Goal: Task Accomplishment & Management: Manage account settings

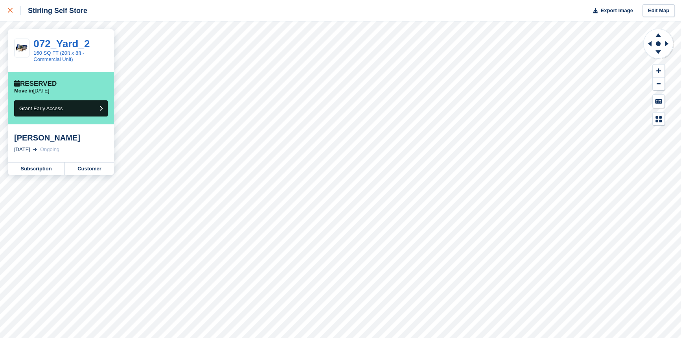
click at [8, 11] on icon at bounding box center [10, 10] width 5 height 5
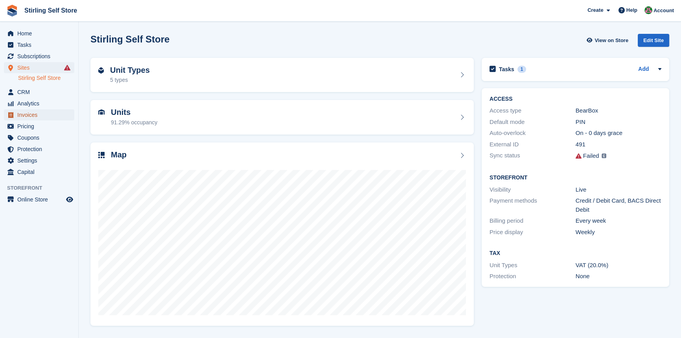
click at [46, 116] on span "Invoices" at bounding box center [40, 114] width 47 height 11
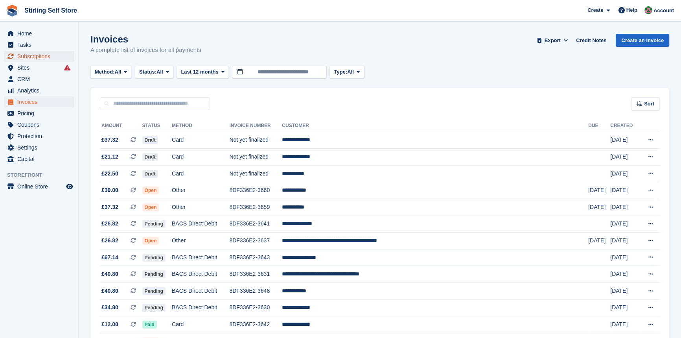
click at [38, 55] on span "Subscriptions" at bounding box center [40, 56] width 47 height 11
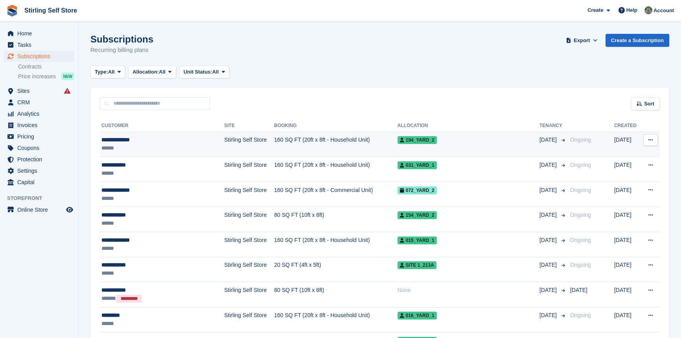
click at [340, 140] on td "160 SQ FT (20ft x 8ft - Household Unit)" at bounding box center [335, 144] width 123 height 25
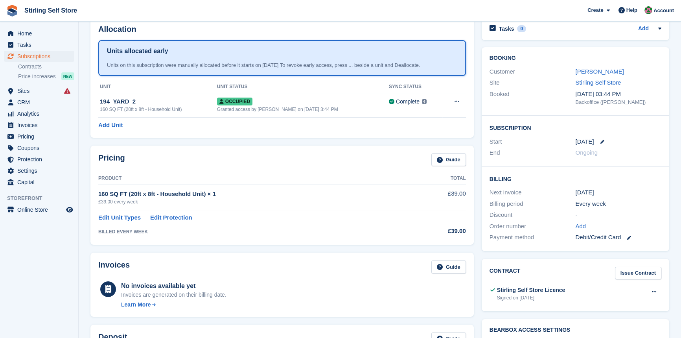
scroll to position [35, 0]
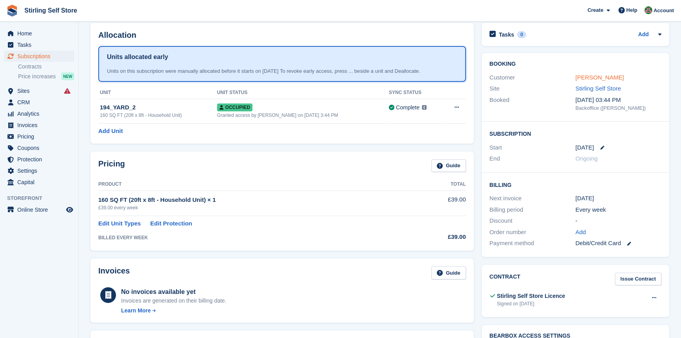
click at [596, 76] on link "William Bergin" at bounding box center [599, 77] width 48 height 7
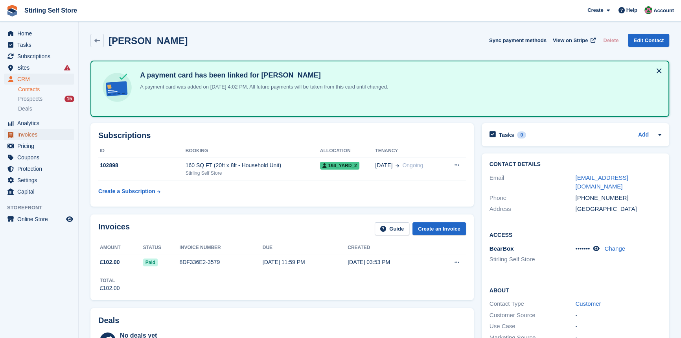
click at [35, 136] on span "Invoices" at bounding box center [40, 134] width 47 height 11
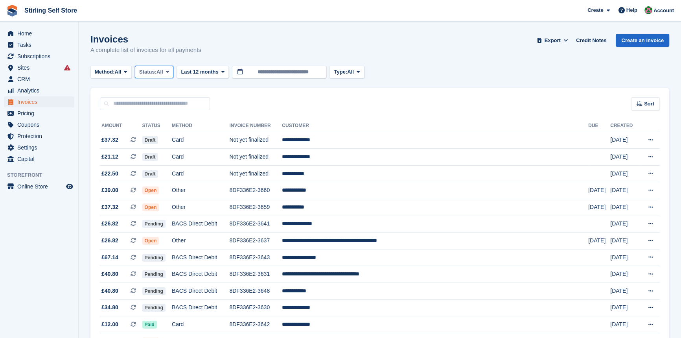
click at [169, 72] on icon at bounding box center [167, 71] width 3 height 5
click at [168, 131] on link "Open" at bounding box center [172, 133] width 68 height 14
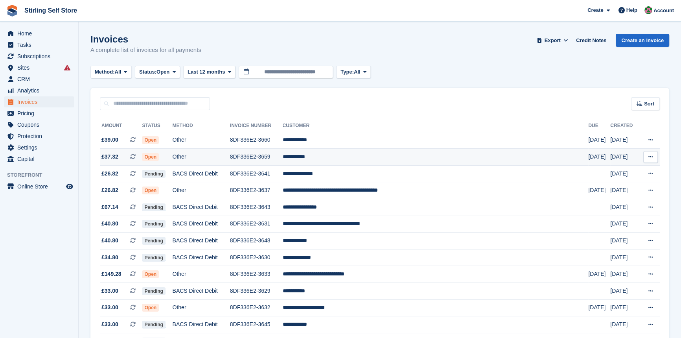
click at [346, 157] on td "**********" at bounding box center [436, 157] width 306 height 17
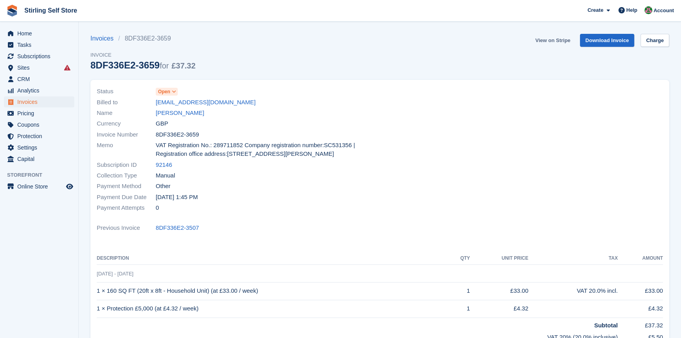
click at [553, 42] on link "View on Stripe" at bounding box center [552, 40] width 41 height 13
click at [39, 102] on span "Invoices" at bounding box center [40, 101] width 47 height 11
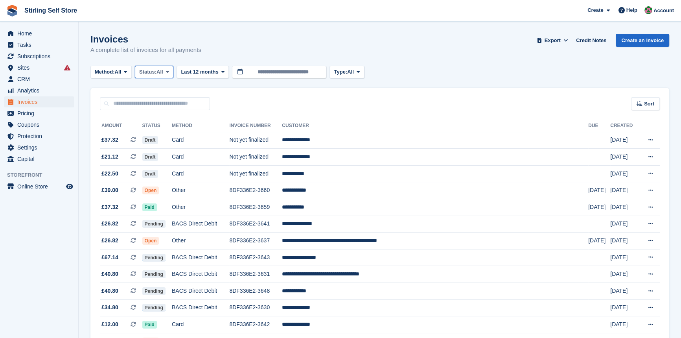
click at [169, 73] on icon at bounding box center [167, 71] width 3 height 5
drag, startPoint x: 167, startPoint y: 132, endPoint x: 171, endPoint y: 130, distance: 4.7
click at [168, 132] on link "Open" at bounding box center [172, 133] width 68 height 14
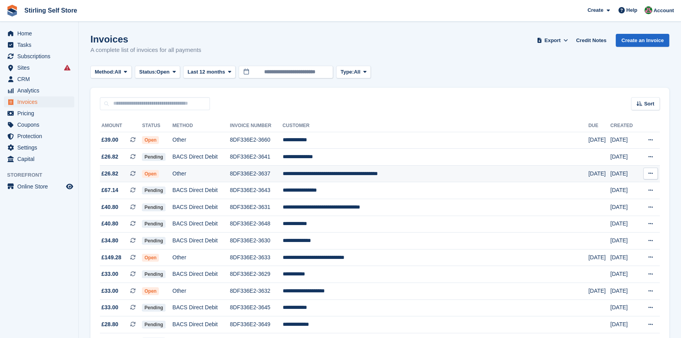
click at [367, 173] on td "**********" at bounding box center [436, 173] width 306 height 17
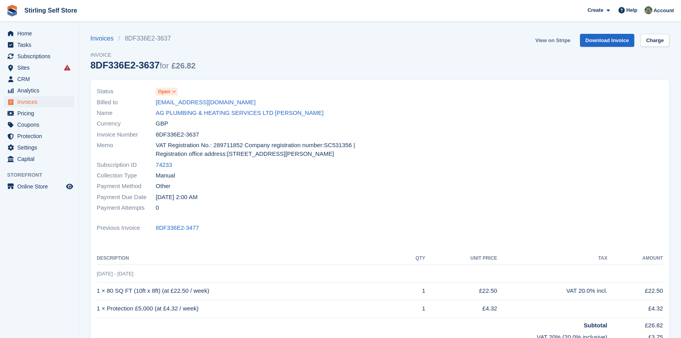
click at [554, 39] on link "View on Stripe" at bounding box center [552, 40] width 41 height 13
click at [41, 102] on span "Invoices" at bounding box center [40, 101] width 47 height 11
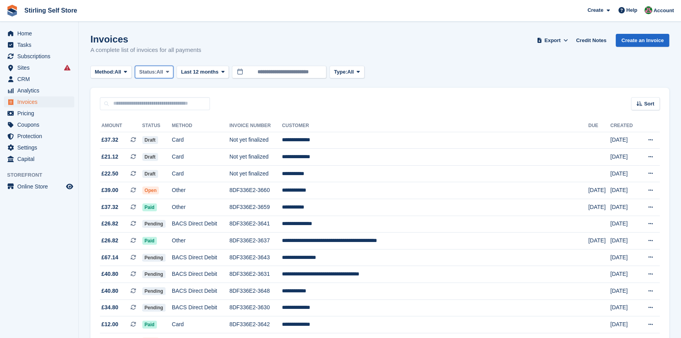
click at [169, 71] on icon at bounding box center [167, 71] width 3 height 5
click at [163, 131] on link "Open" at bounding box center [172, 133] width 68 height 14
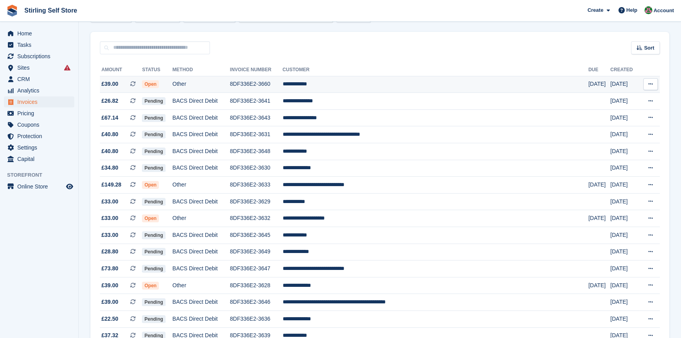
scroll to position [71, 0]
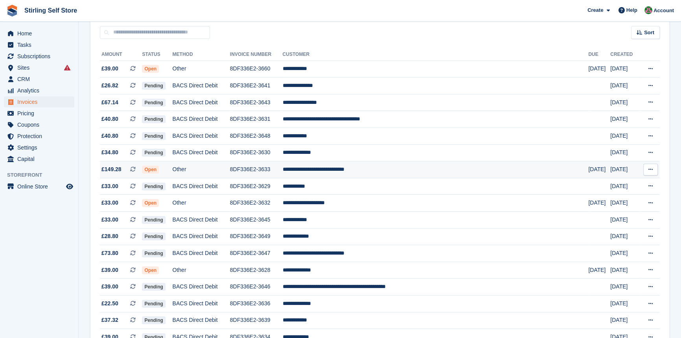
click at [368, 171] on td "**********" at bounding box center [436, 169] width 306 height 17
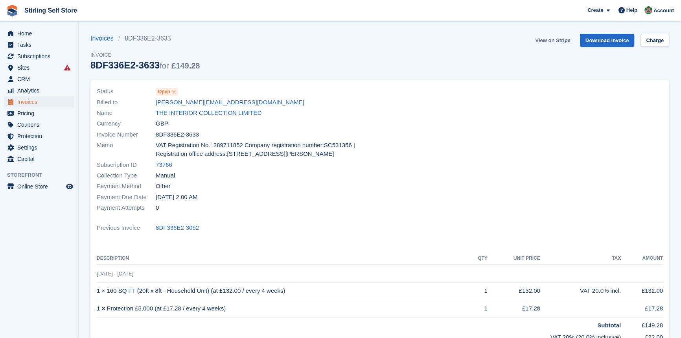
click at [547, 38] on link "View on Stripe" at bounding box center [552, 40] width 41 height 13
click at [39, 104] on span "Invoices" at bounding box center [40, 101] width 47 height 11
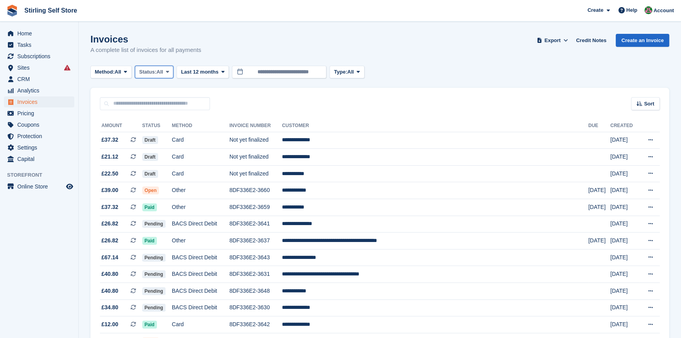
click at [169, 73] on icon at bounding box center [167, 71] width 3 height 5
click at [157, 136] on link "Open" at bounding box center [172, 133] width 68 height 14
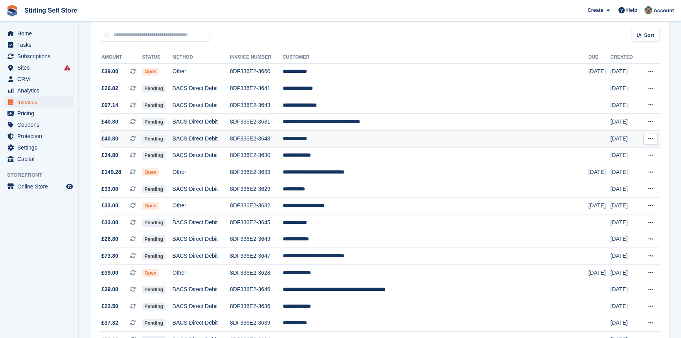
scroll to position [71, 0]
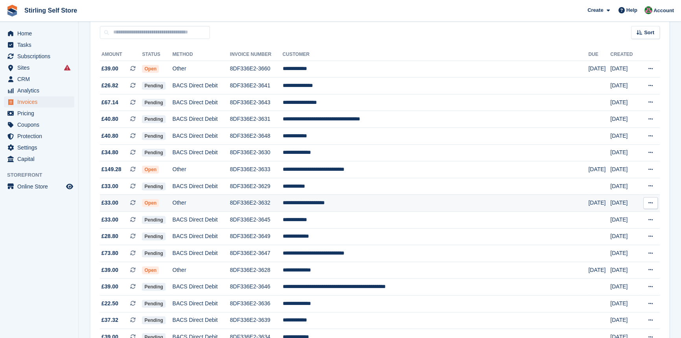
click at [355, 204] on td "**********" at bounding box center [436, 203] width 306 height 17
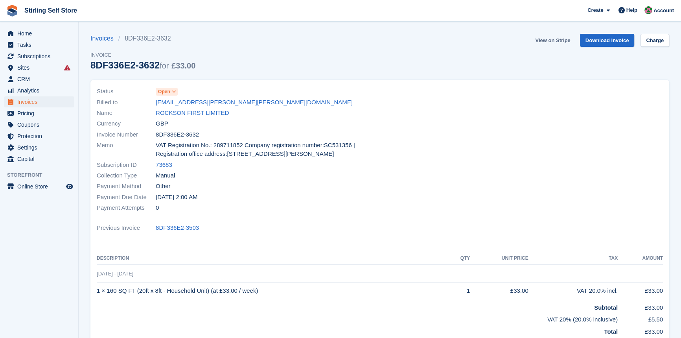
click at [547, 37] on link "View on Stripe" at bounding box center [552, 40] width 41 height 13
click at [40, 102] on span "Invoices" at bounding box center [40, 101] width 47 height 11
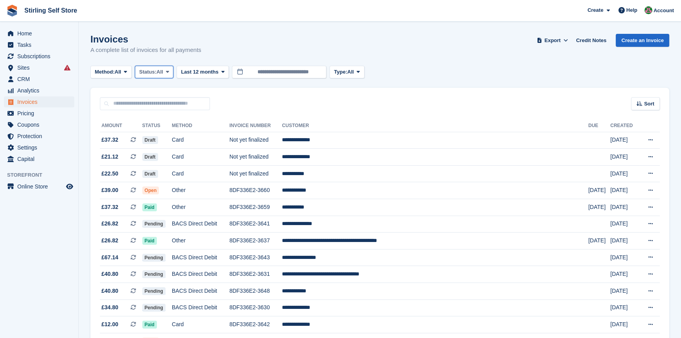
click at [169, 72] on icon at bounding box center [167, 71] width 3 height 5
click at [160, 132] on link "Open" at bounding box center [172, 133] width 68 height 14
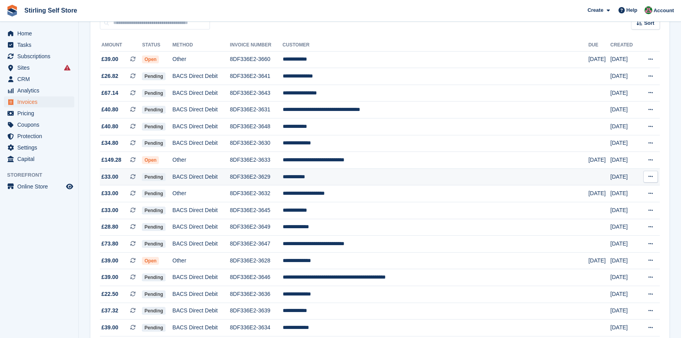
scroll to position [143, 0]
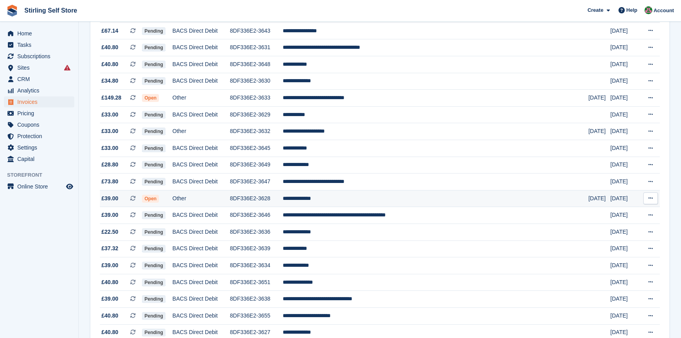
click at [351, 202] on td "**********" at bounding box center [436, 198] width 306 height 17
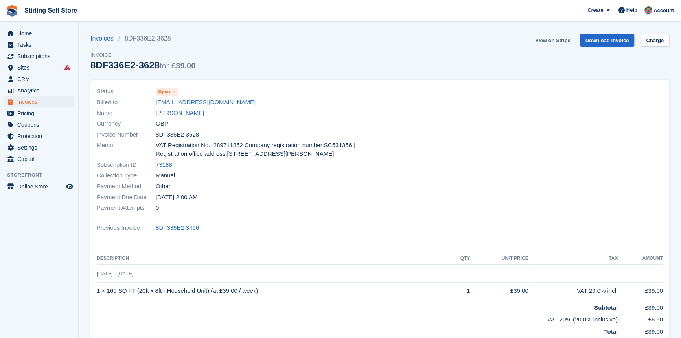
click at [556, 40] on link "View on Stripe" at bounding box center [552, 40] width 41 height 13
click at [32, 101] on span "Invoices" at bounding box center [40, 101] width 47 height 11
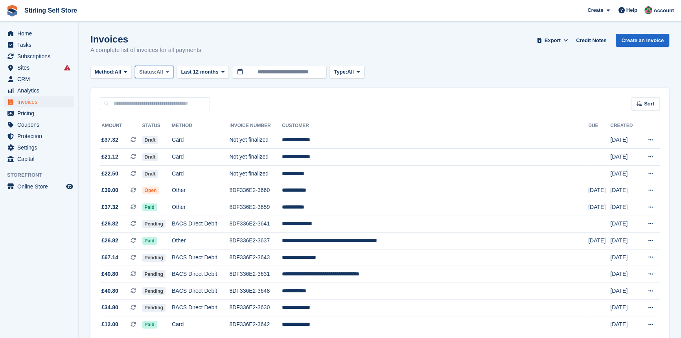
click at [168, 71] on icon at bounding box center [167, 71] width 3 height 5
click at [167, 138] on link "Open" at bounding box center [172, 133] width 68 height 14
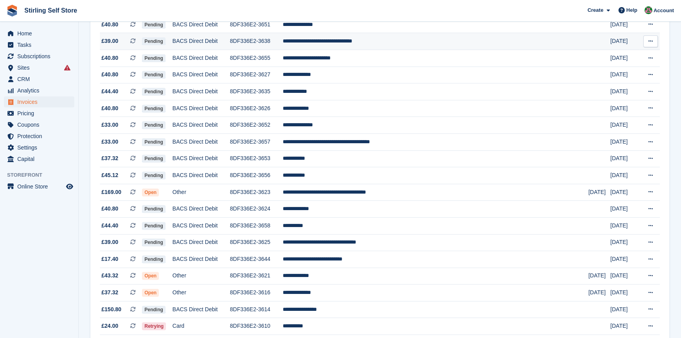
scroll to position [428, 0]
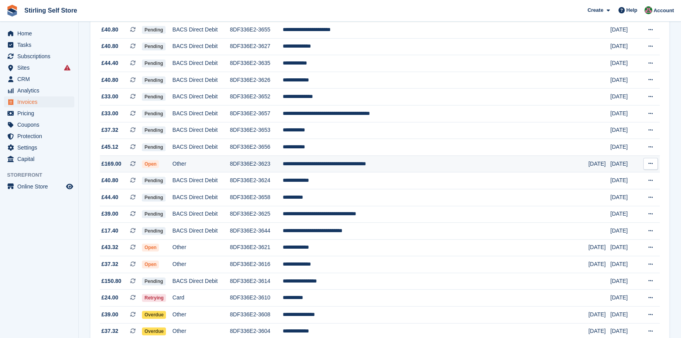
click at [360, 172] on td "**********" at bounding box center [436, 163] width 306 height 17
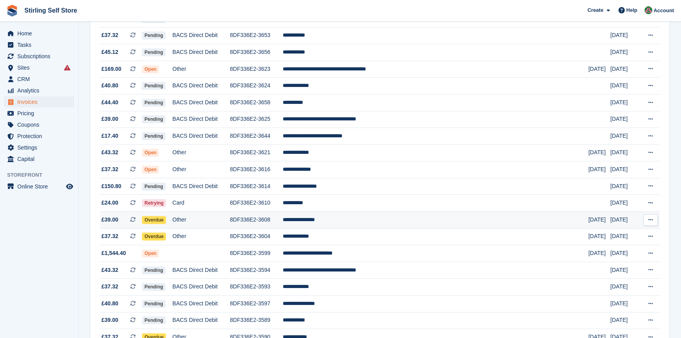
scroll to position [572, 0]
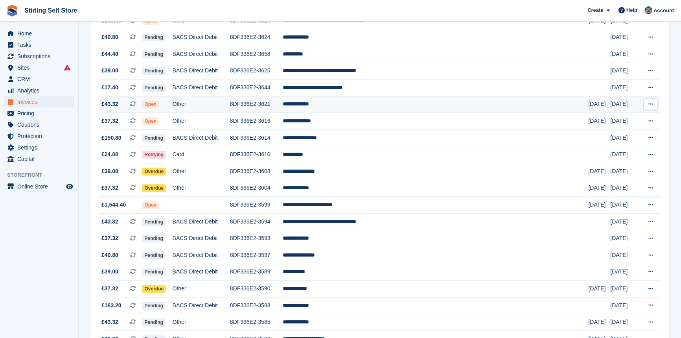
click at [358, 110] on td "**********" at bounding box center [436, 104] width 306 height 17
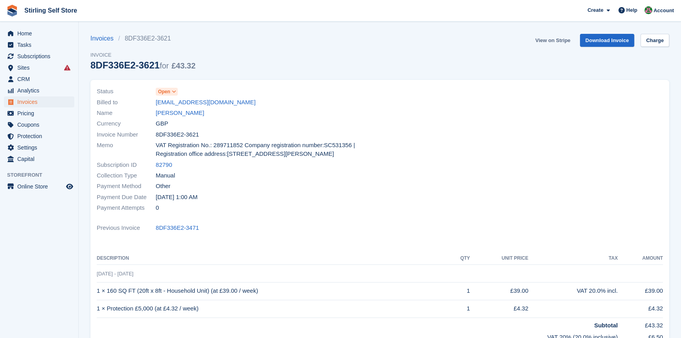
click at [557, 40] on link "View on Stripe" at bounding box center [552, 40] width 41 height 13
click at [36, 103] on span "Invoices" at bounding box center [40, 101] width 47 height 11
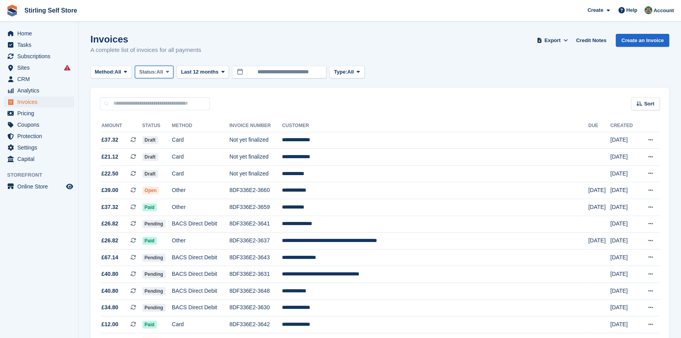
click at [169, 69] on icon at bounding box center [167, 71] width 3 height 5
click at [158, 131] on link "Open" at bounding box center [172, 133] width 68 height 14
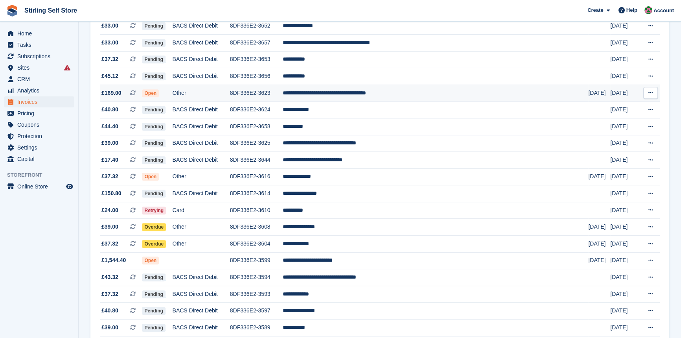
scroll to position [500, 0]
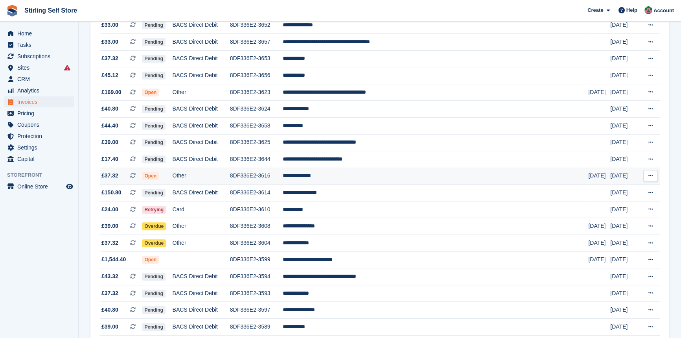
click at [344, 183] on td "**********" at bounding box center [436, 175] width 306 height 17
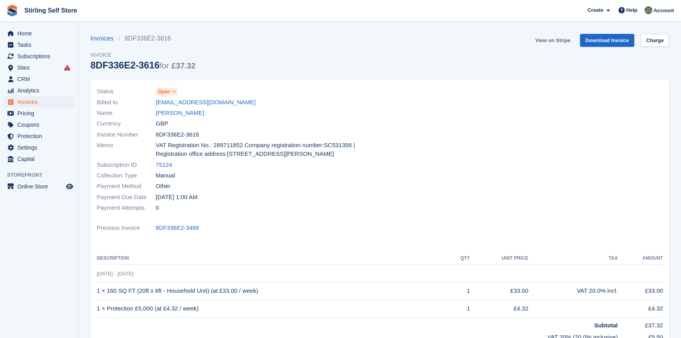
click at [552, 41] on link "View on Stripe" at bounding box center [552, 40] width 41 height 13
click at [42, 102] on span "Invoices" at bounding box center [40, 101] width 47 height 11
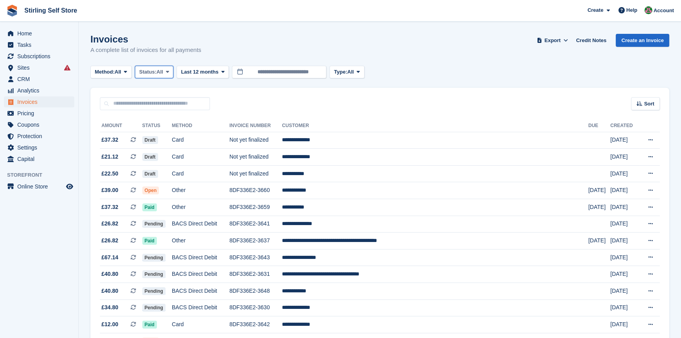
click at [171, 72] on span at bounding box center [167, 72] width 6 height 6
click at [168, 134] on link "Open" at bounding box center [172, 133] width 68 height 14
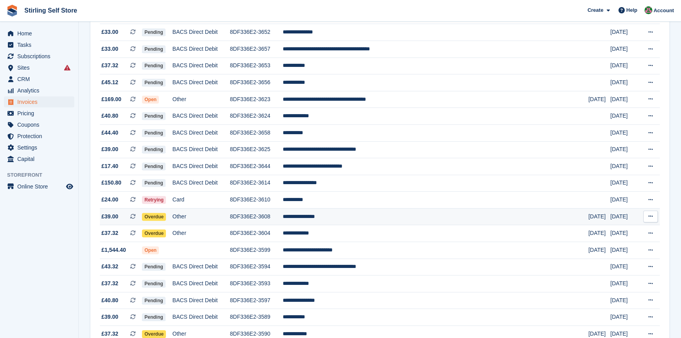
scroll to position [500, 0]
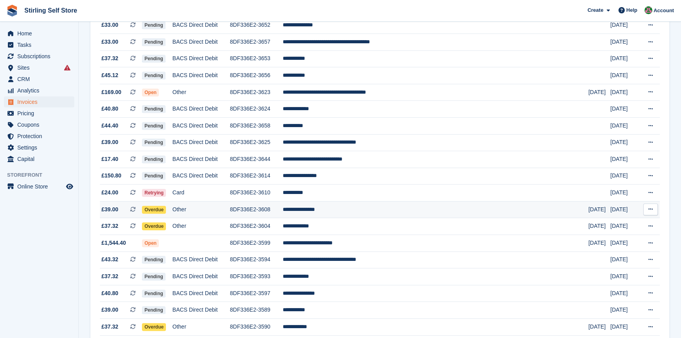
click at [348, 217] on td "**********" at bounding box center [436, 209] width 306 height 17
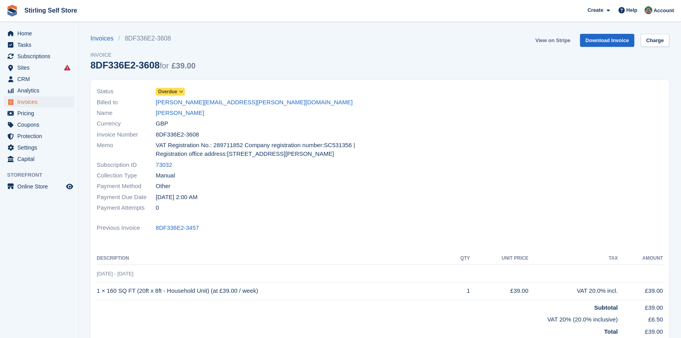
click at [544, 37] on link "View on Stripe" at bounding box center [552, 40] width 41 height 13
click at [44, 101] on span "Invoices" at bounding box center [40, 101] width 47 height 11
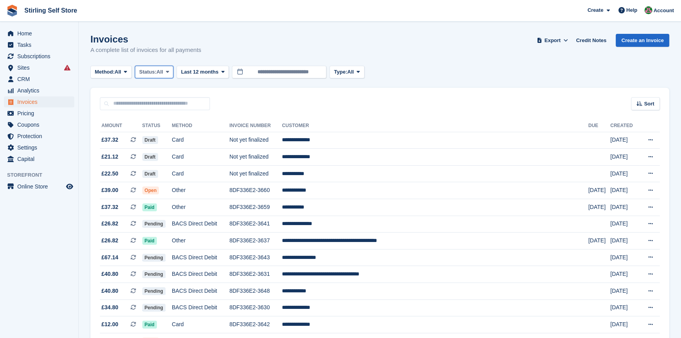
click at [170, 67] on button "Status: All" at bounding box center [154, 72] width 39 height 13
click at [164, 135] on link "Open" at bounding box center [172, 133] width 68 height 14
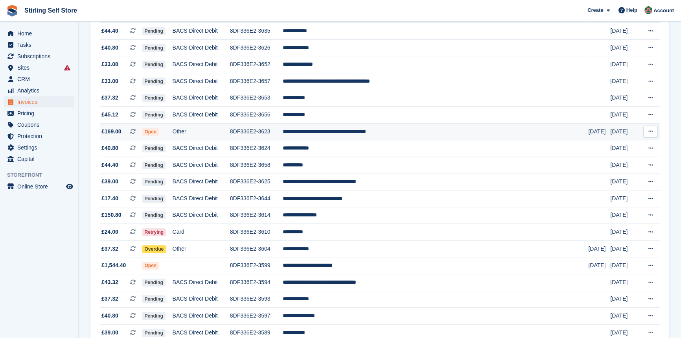
scroll to position [500, 0]
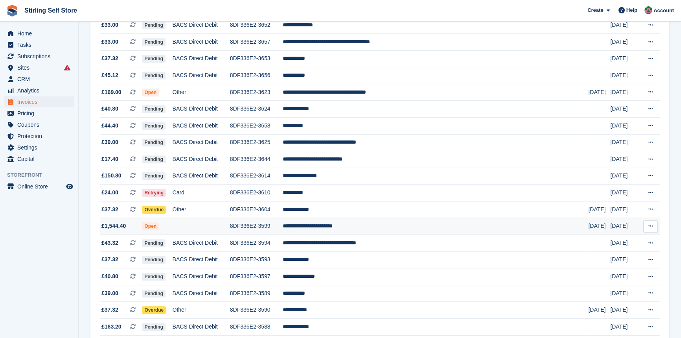
click at [354, 234] on td "**********" at bounding box center [436, 226] width 306 height 17
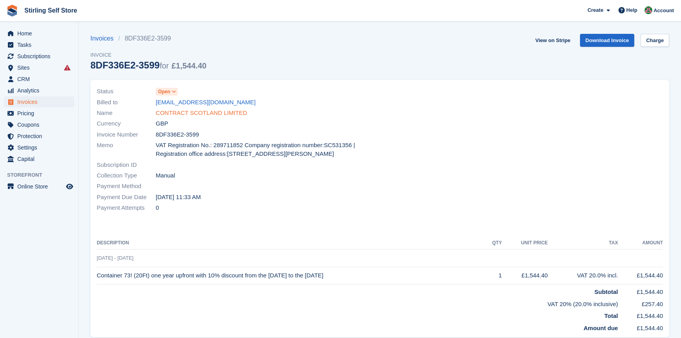
drag, startPoint x: 218, startPoint y: 113, endPoint x: 223, endPoint y: 116, distance: 5.5
click at [218, 113] on link "CONTRACT SCOTLAND LIMITED" at bounding box center [201, 112] width 91 height 9
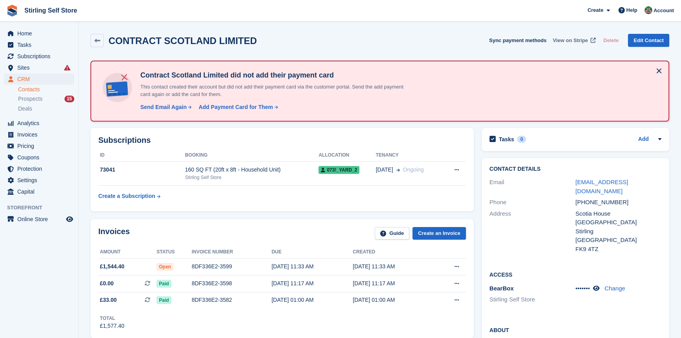
click at [568, 39] on span "View on Stripe" at bounding box center [570, 41] width 35 height 8
click at [28, 135] on span "Invoices" at bounding box center [40, 134] width 47 height 11
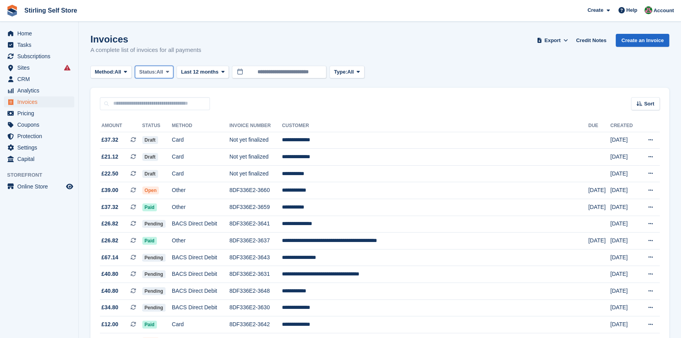
click at [169, 71] on icon at bounding box center [167, 71] width 3 height 5
drag, startPoint x: 164, startPoint y: 136, endPoint x: 190, endPoint y: 136, distance: 25.9
click at [164, 136] on link "Open" at bounding box center [172, 133] width 68 height 14
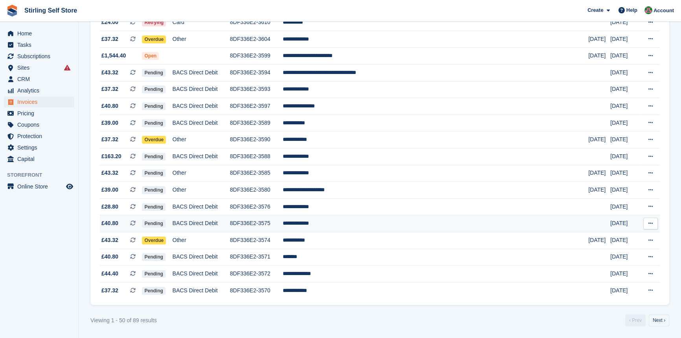
scroll to position [679, 0]
click at [664, 324] on link "Next ›" at bounding box center [659, 320] width 20 height 12
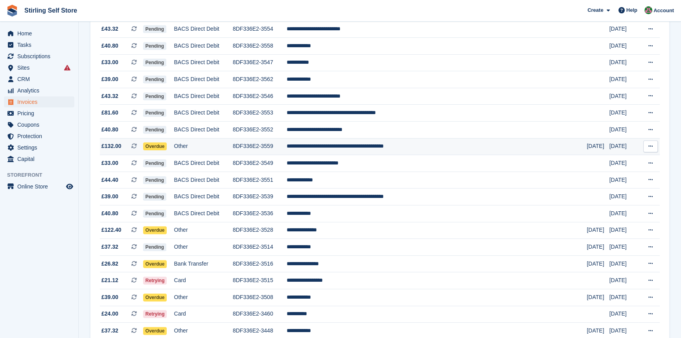
scroll to position [67, 0]
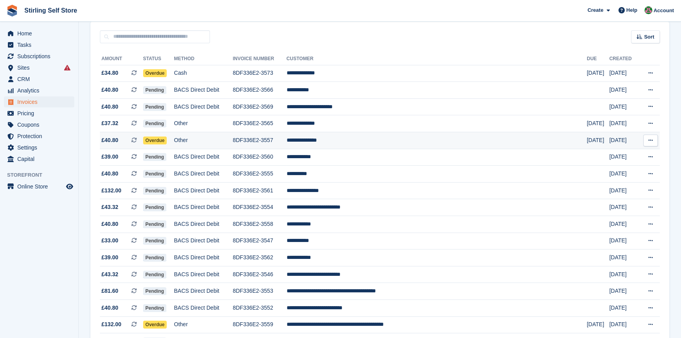
click at [349, 141] on td "**********" at bounding box center [437, 140] width 300 height 17
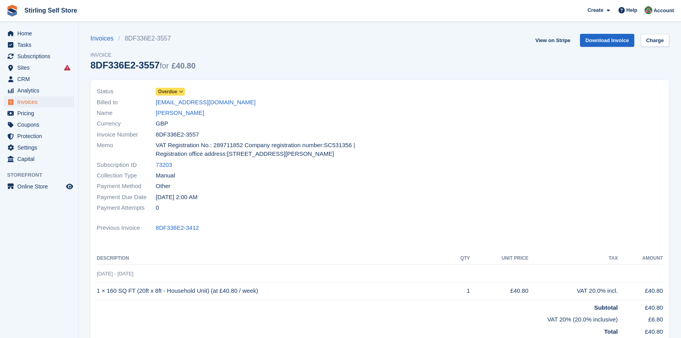
click at [182, 91] on icon at bounding box center [181, 91] width 4 height 5
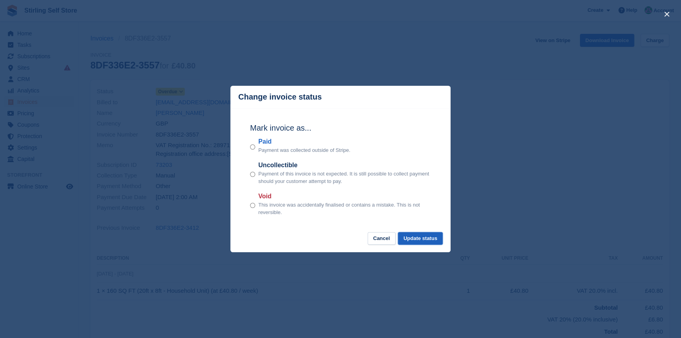
click at [415, 240] on button "Update status" at bounding box center [420, 238] width 45 height 13
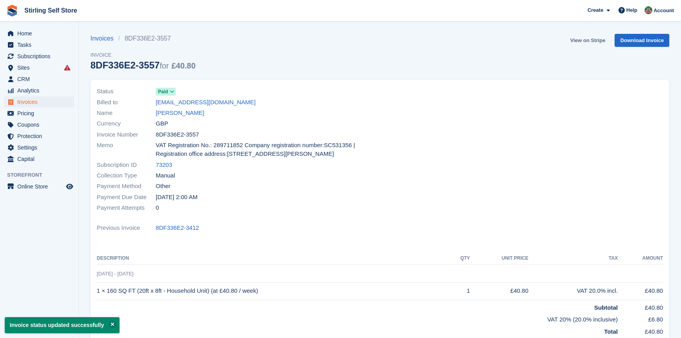
click at [589, 39] on link "View on Stripe" at bounding box center [587, 40] width 41 height 13
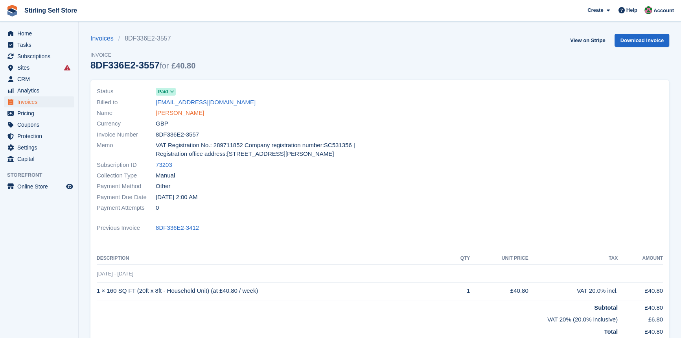
click at [192, 110] on link "Hajnalka Kardos" at bounding box center [180, 112] width 48 height 9
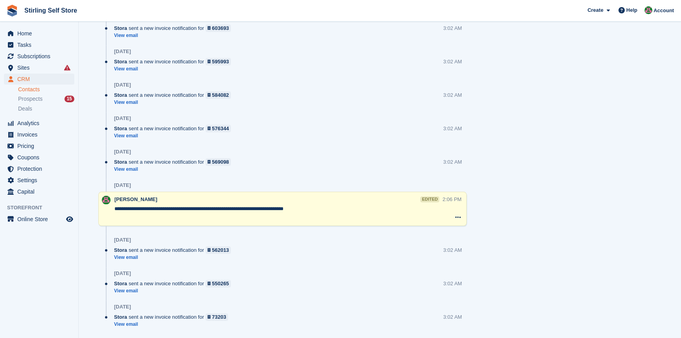
scroll to position [1172, 0]
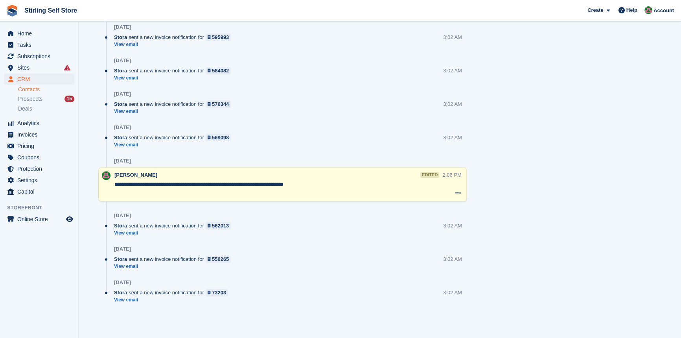
drag, startPoint x: 330, startPoint y: 184, endPoint x: 356, endPoint y: 182, distance: 26.0
click at [330, 184] on textarea "**********" at bounding box center [278, 188] width 328 height 16
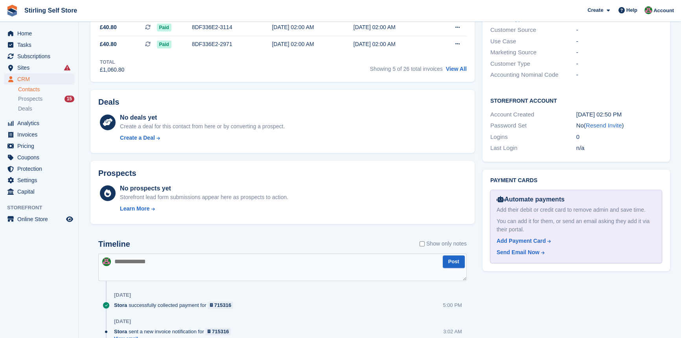
scroll to position [136, 0]
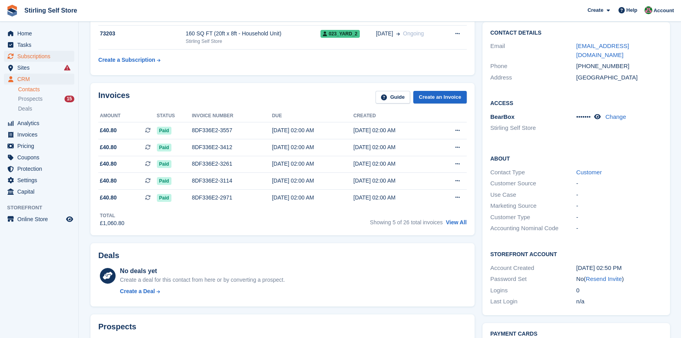
type textarea "**********"
click at [35, 55] on span "Subscriptions" at bounding box center [40, 56] width 47 height 11
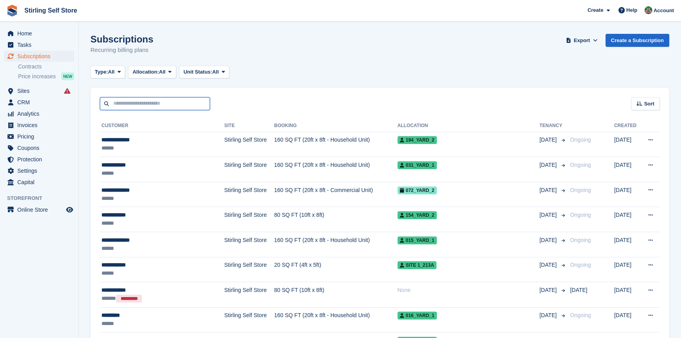
click at [121, 104] on input "text" at bounding box center [155, 103] width 110 height 13
type input "***"
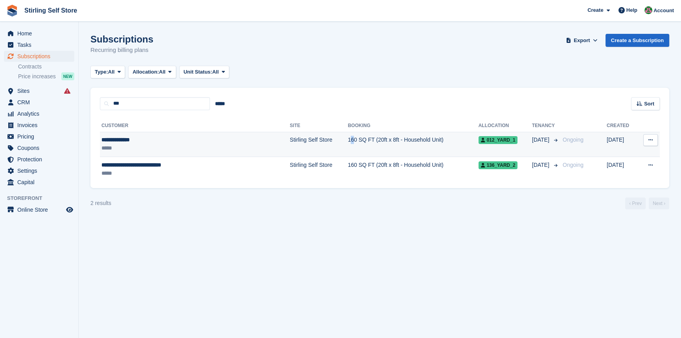
click at [348, 139] on td "160 SQ FT (20ft x 8ft - Household Unit)" at bounding box center [413, 144] width 131 height 25
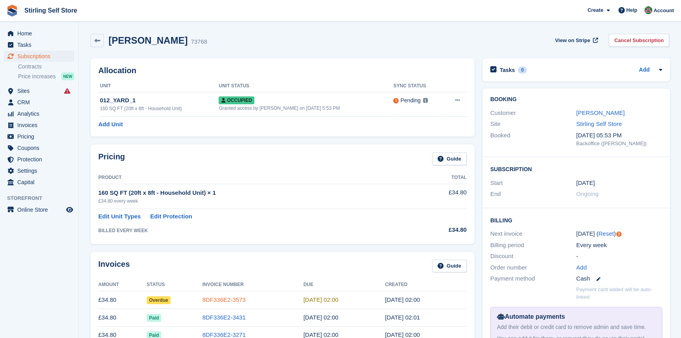
click at [241, 299] on link "8DF336E2-3573" at bounding box center [223, 299] width 43 height 7
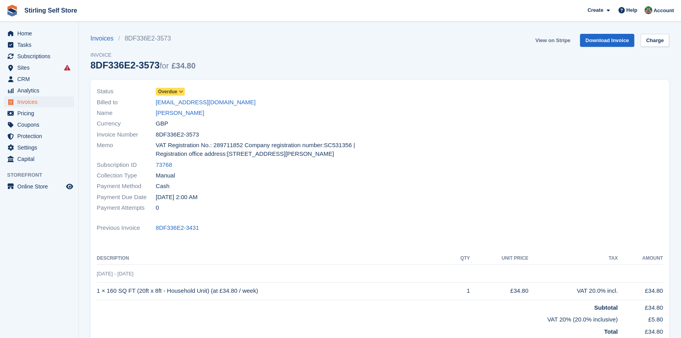
click at [553, 39] on link "View on Stripe" at bounding box center [552, 40] width 41 height 13
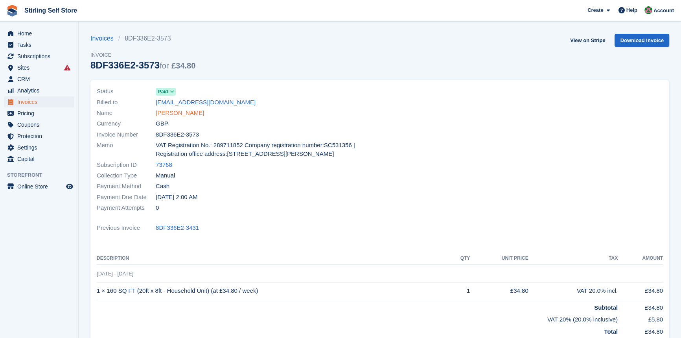
click at [164, 114] on link "[PERSON_NAME]" at bounding box center [180, 112] width 48 height 9
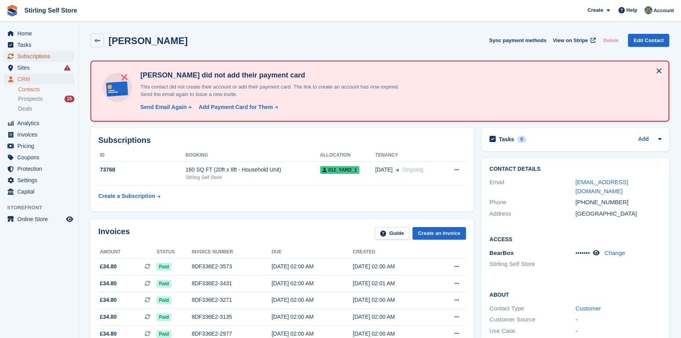
click at [42, 57] on span "Subscriptions" at bounding box center [40, 56] width 47 height 11
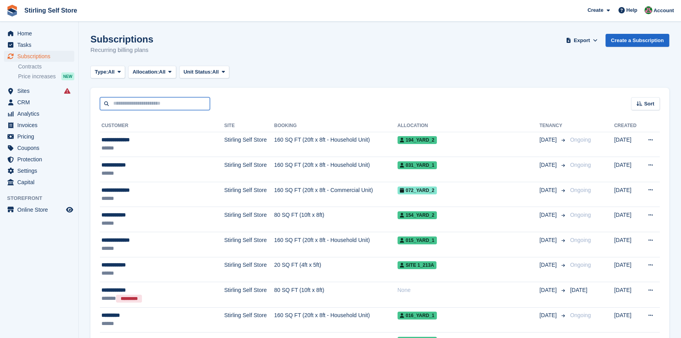
click at [130, 101] on input "text" at bounding box center [155, 103] width 110 height 13
type input "*****"
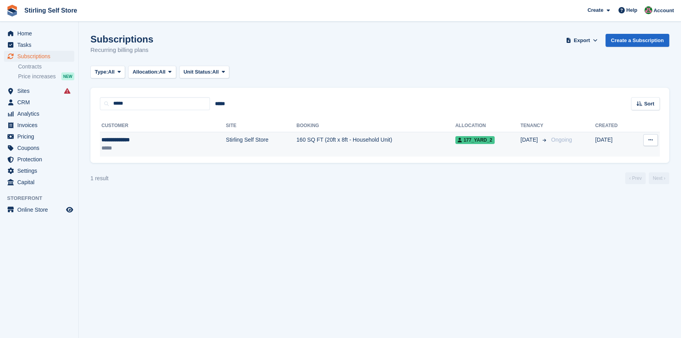
click at [317, 139] on td "160 SQ FT (20ft x 8ft - Household Unit)" at bounding box center [375, 144] width 159 height 25
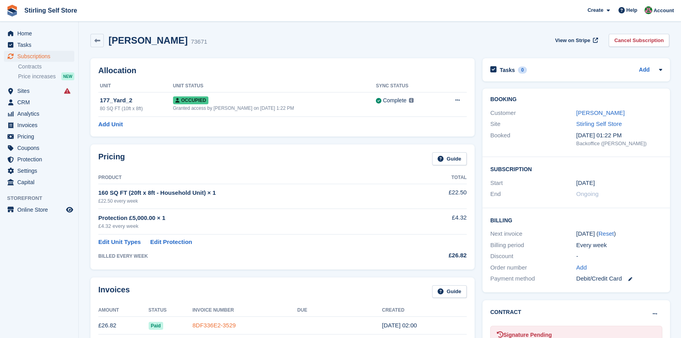
click at [215, 325] on link "8DF336E2-3529" at bounding box center [213, 325] width 43 height 7
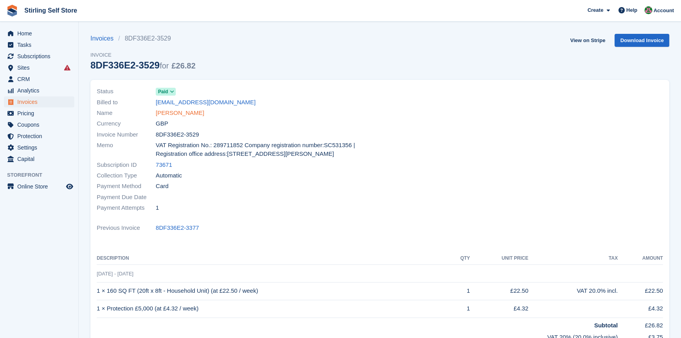
click at [168, 114] on link "[PERSON_NAME]" at bounding box center [180, 112] width 48 height 9
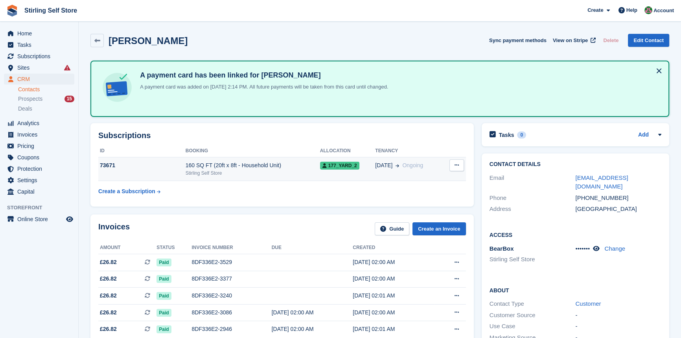
click at [270, 174] on div "Stirling Self Store" at bounding box center [253, 172] width 134 height 7
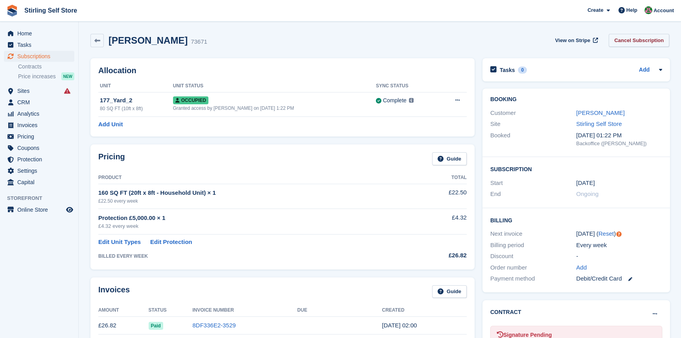
click at [637, 42] on link "Cancel Subscription" at bounding box center [638, 40] width 61 height 13
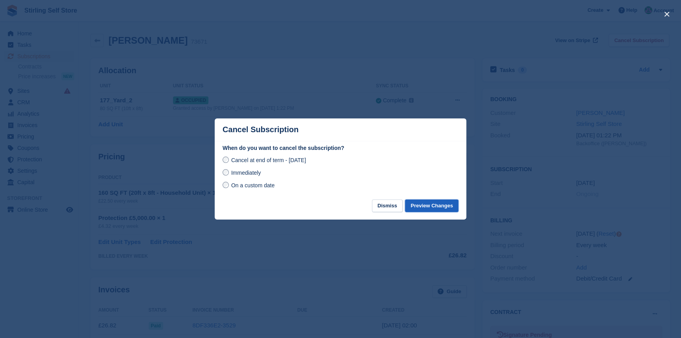
click at [436, 208] on button "Preview Changes" at bounding box center [431, 205] width 53 height 13
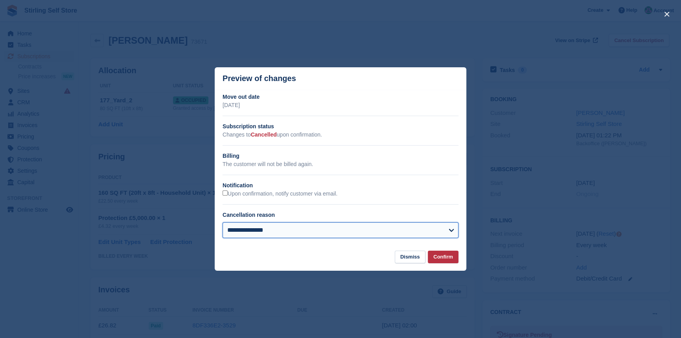
click at [315, 230] on select "**********" at bounding box center [340, 230] width 236 height 16
select select "**********"
click at [222, 222] on select "**********" at bounding box center [340, 230] width 236 height 16
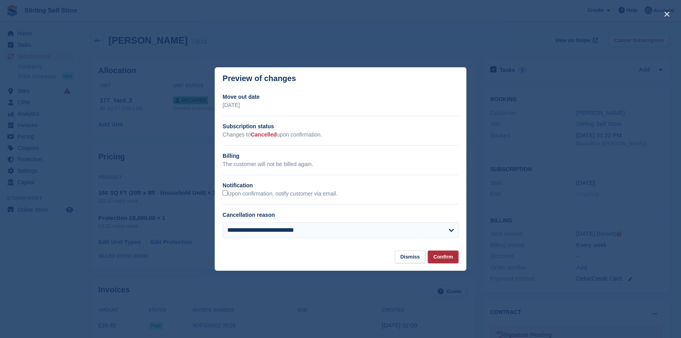
click at [446, 257] on button "Confirm" at bounding box center [443, 256] width 31 height 13
